Goal: Entertainment & Leisure: Consume media (video, audio)

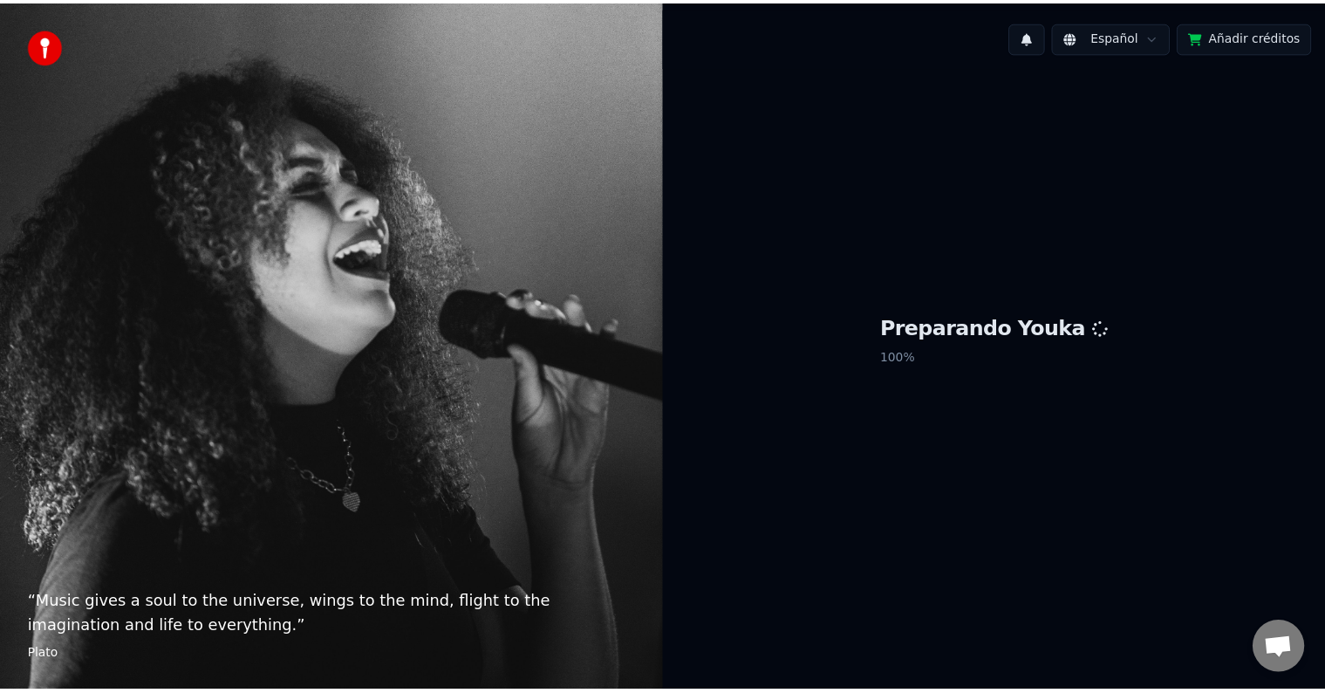
scroll to position [9, 0]
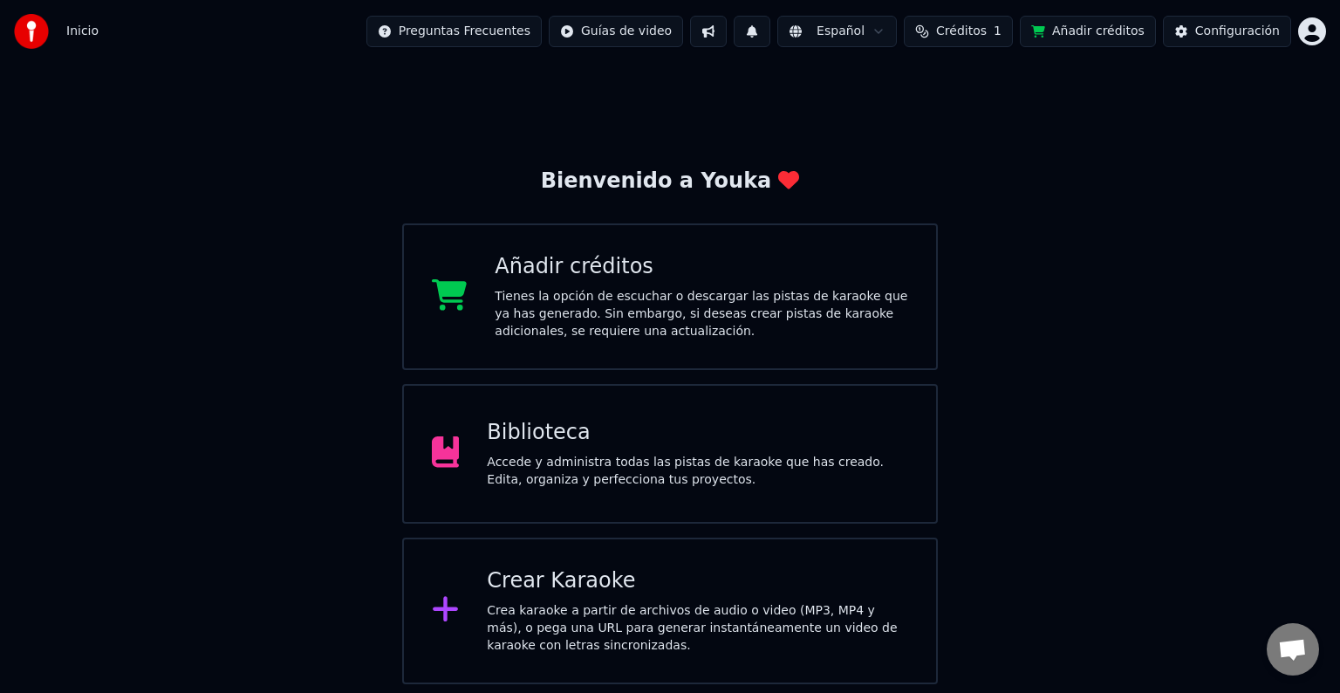
click at [653, 451] on div "Biblioteca Accede y administra todas las pistas de karaoke que has creado. Edit…" at bounding box center [697, 454] width 421 height 70
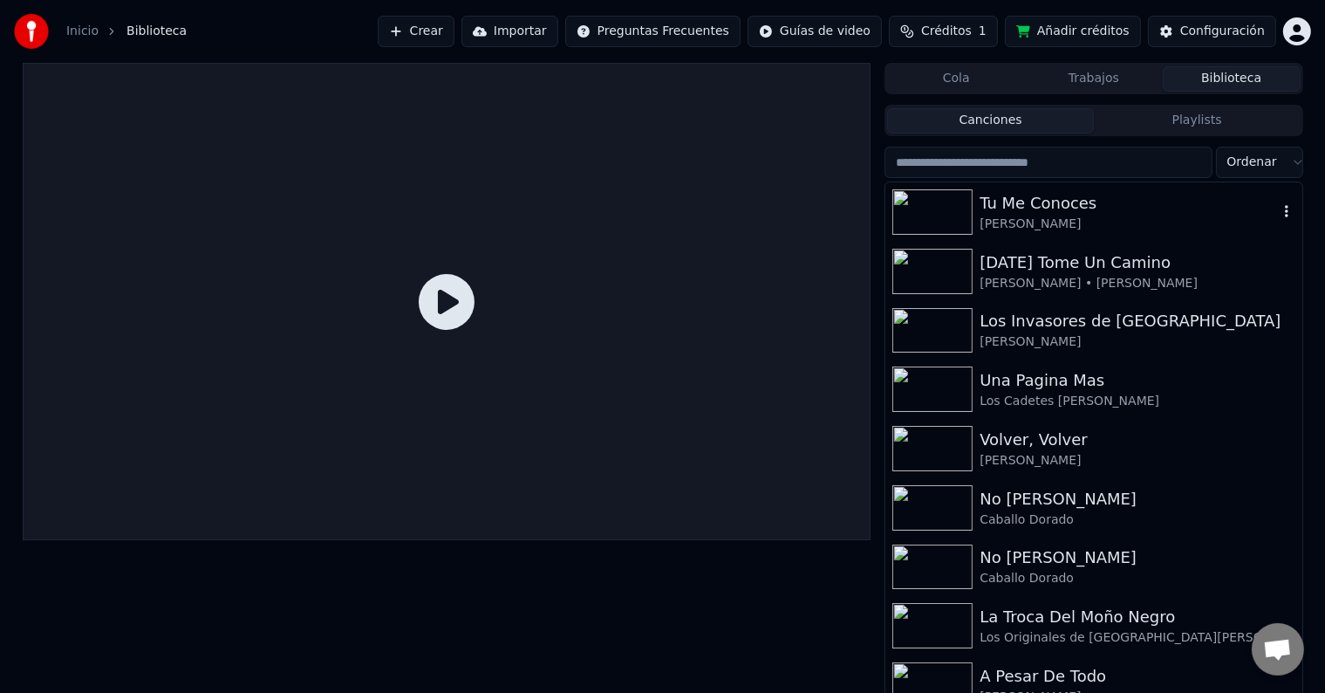
click at [1012, 208] on div "Tu Me Conoces" at bounding box center [1129, 203] width 298 height 24
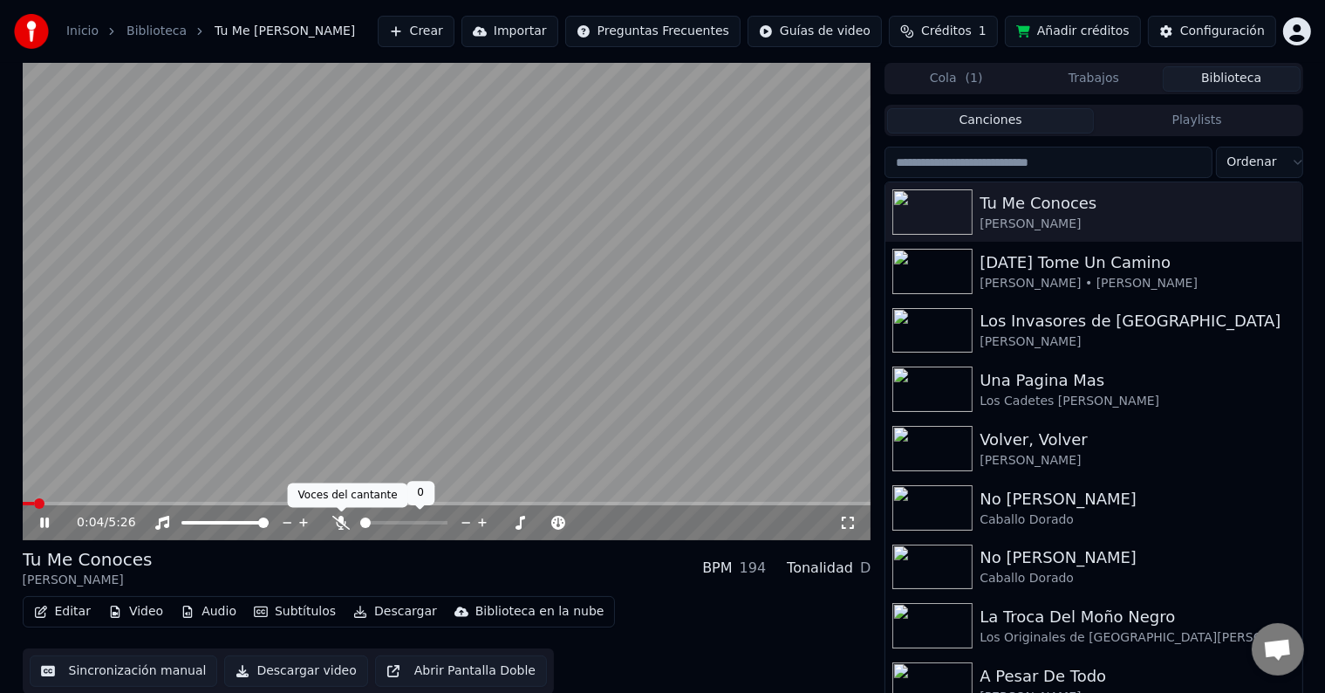
click at [340, 526] on icon at bounding box center [340, 523] width 17 height 14
click at [90, 503] on span at bounding box center [447, 503] width 849 height 3
click at [113, 505] on span at bounding box center [447, 503] width 849 height 3
click at [135, 508] on div "0:35 / 5:26" at bounding box center [447, 522] width 849 height 35
click at [142, 503] on span at bounding box center [447, 503] width 849 height 3
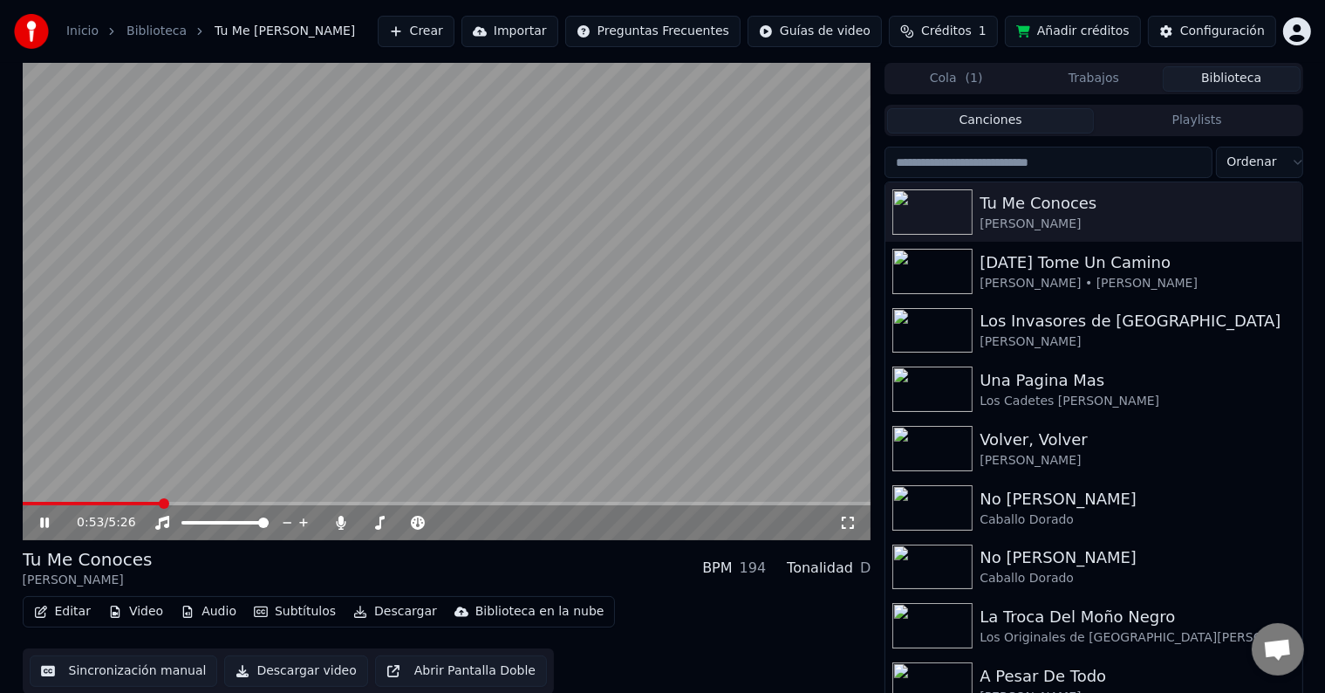
click at [159, 503] on span at bounding box center [447, 503] width 849 height 3
click at [182, 503] on span at bounding box center [447, 503] width 849 height 3
click at [216, 504] on span at bounding box center [447, 503] width 849 height 3
click at [252, 504] on span at bounding box center [447, 503] width 849 height 3
click at [290, 501] on video at bounding box center [447, 301] width 849 height 477
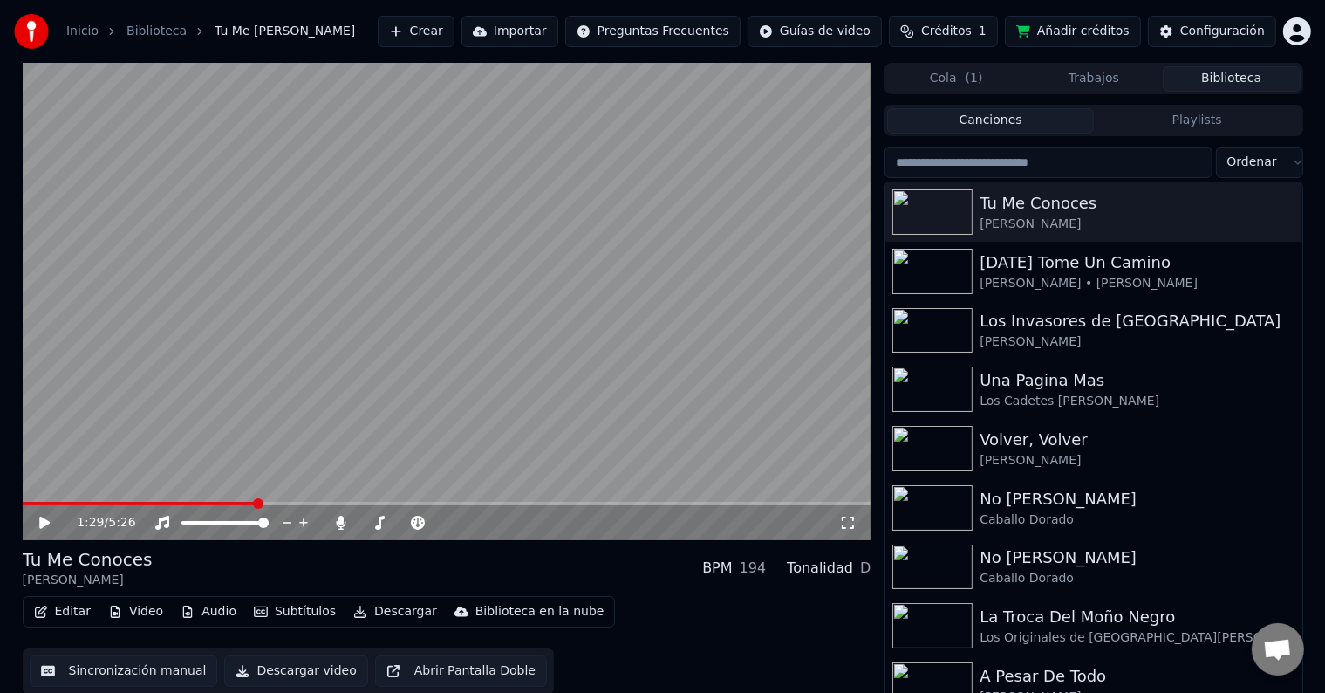
click at [347, 419] on video at bounding box center [447, 301] width 849 height 477
click at [280, 503] on span at bounding box center [447, 503] width 849 height 3
click at [312, 504] on span at bounding box center [447, 503] width 849 height 3
click at [45, 523] on icon at bounding box center [44, 522] width 9 height 10
